Goal: Information Seeking & Learning: Check status

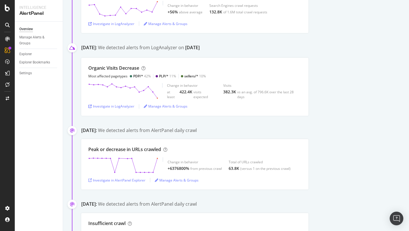
scroll to position [136, 0]
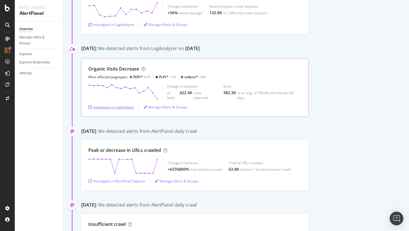
click at [113, 107] on div "Investigate in LogAnalyzer" at bounding box center [111, 107] width 46 height 5
